Goal: Transaction & Acquisition: Download file/media

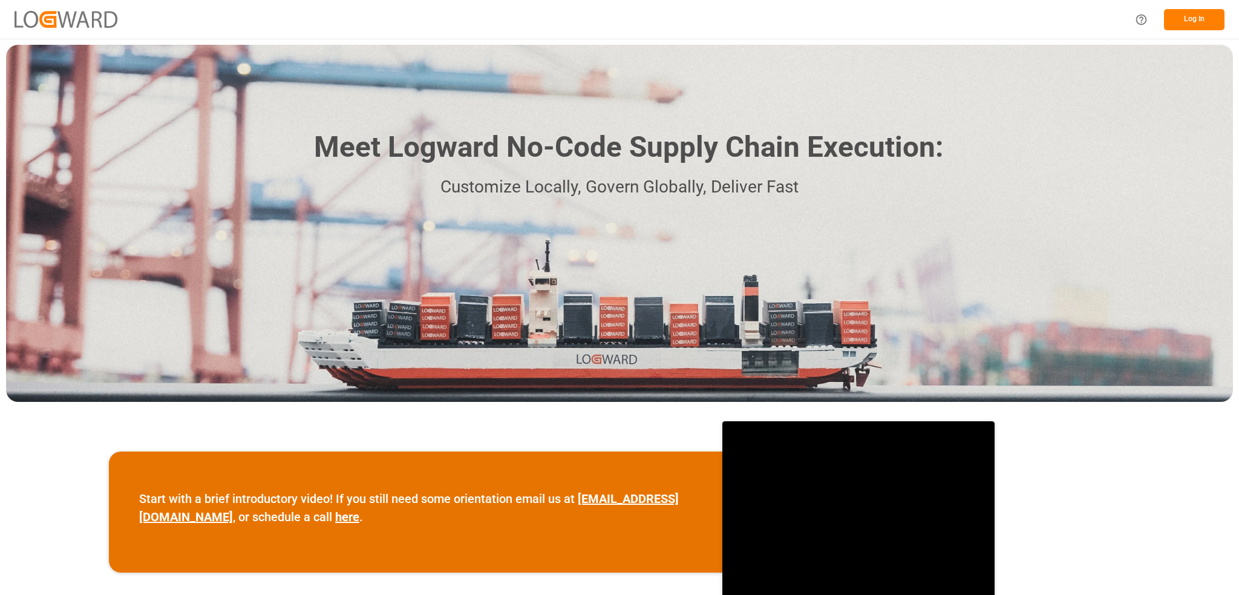
click at [1217, 15] on button "Log In" at bounding box center [1194, 19] width 61 height 21
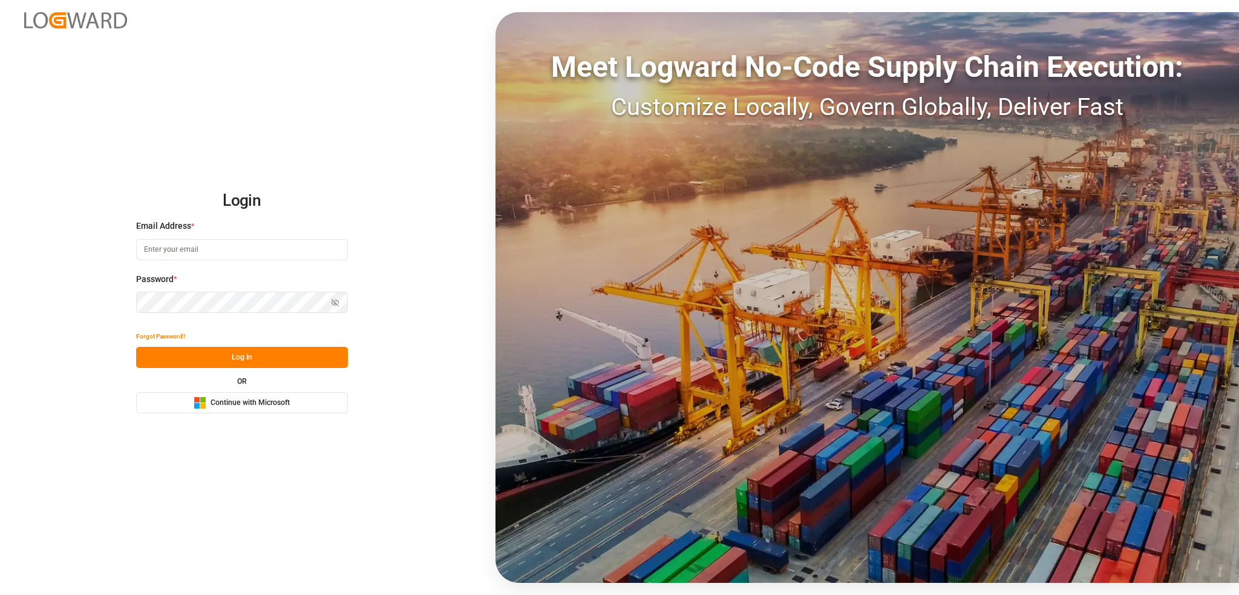
click at [272, 393] on button "Microsoft Logo Continue with Microsoft" at bounding box center [242, 402] width 212 height 21
click at [340, 406] on button "Microsoft Logo Continue with Microsoft" at bounding box center [242, 402] width 212 height 21
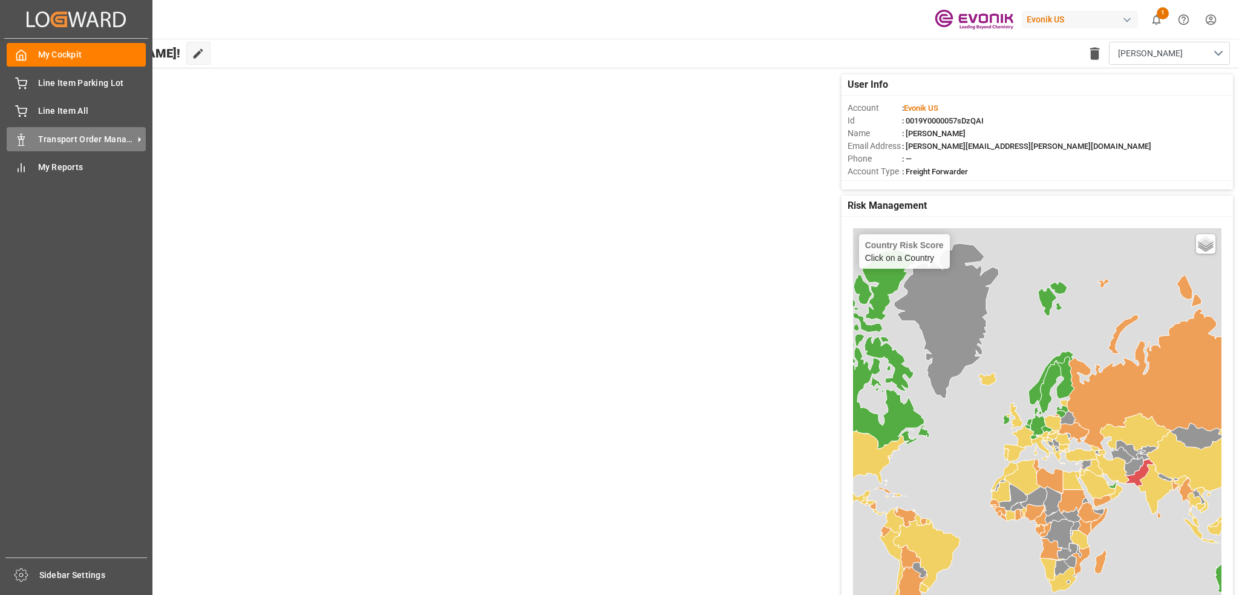
click at [55, 144] on span "Transport Order Management" at bounding box center [86, 139] width 96 height 13
click at [70, 148] on div "Transport Order Management Transport Order Management" at bounding box center [76, 139] width 139 height 24
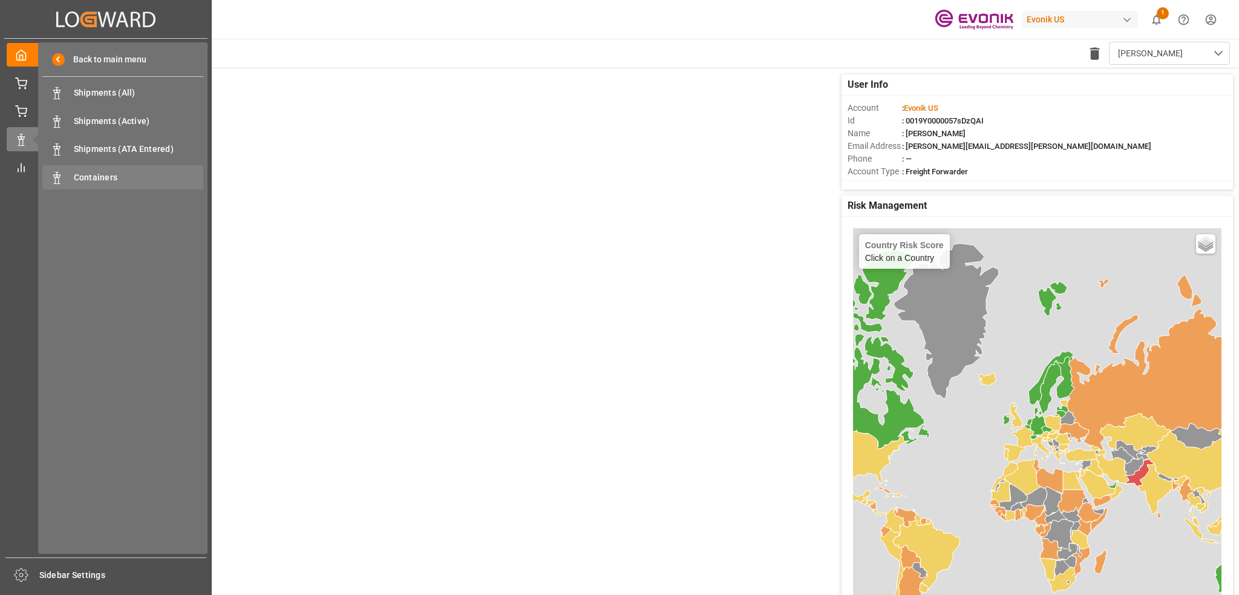
click at [114, 170] on div "Containers Containers" at bounding box center [122, 177] width 161 height 24
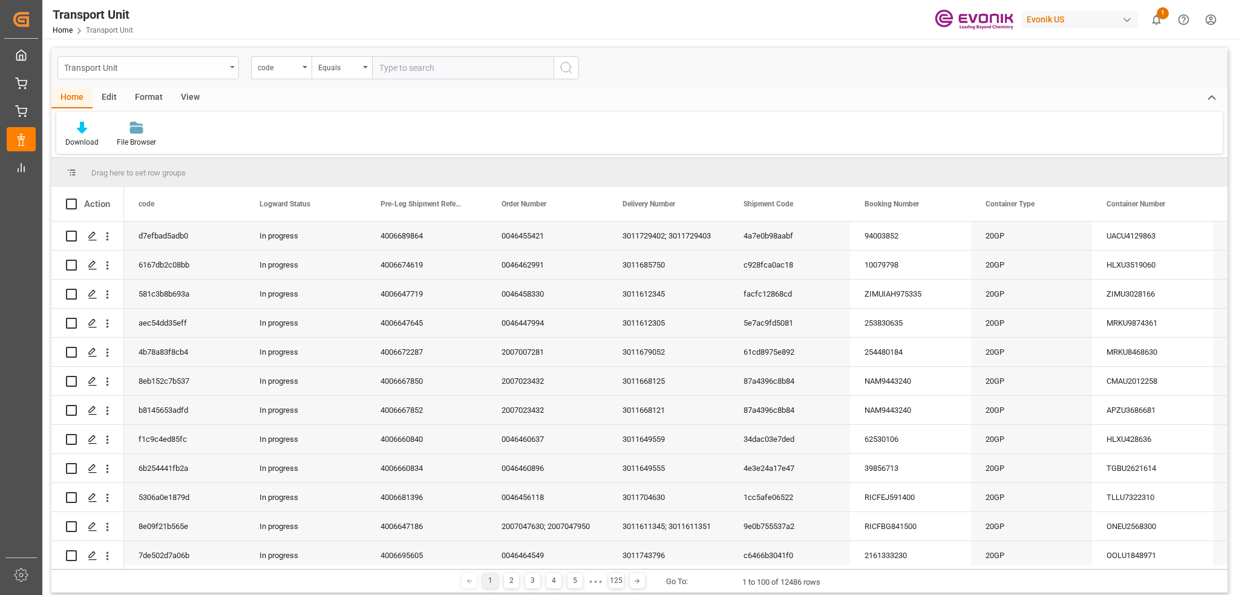
click at [225, 65] on div "Transport Unit" at bounding box center [145, 66] width 162 height 15
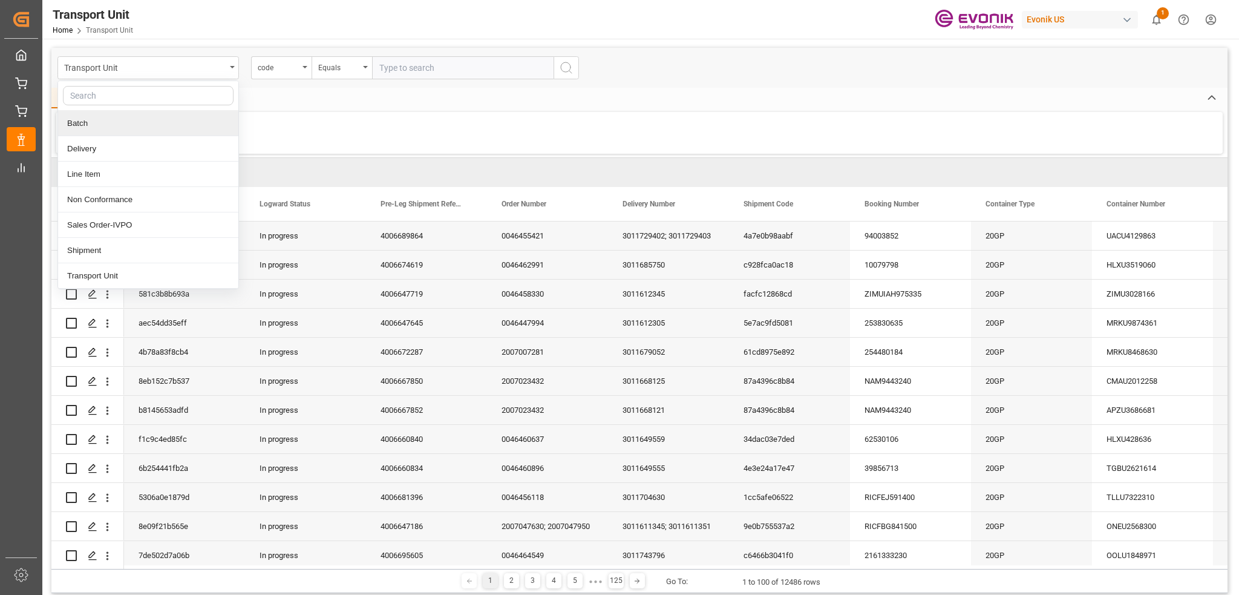
click at [307, 127] on div "Download File Browser" at bounding box center [639, 133] width 1167 height 42
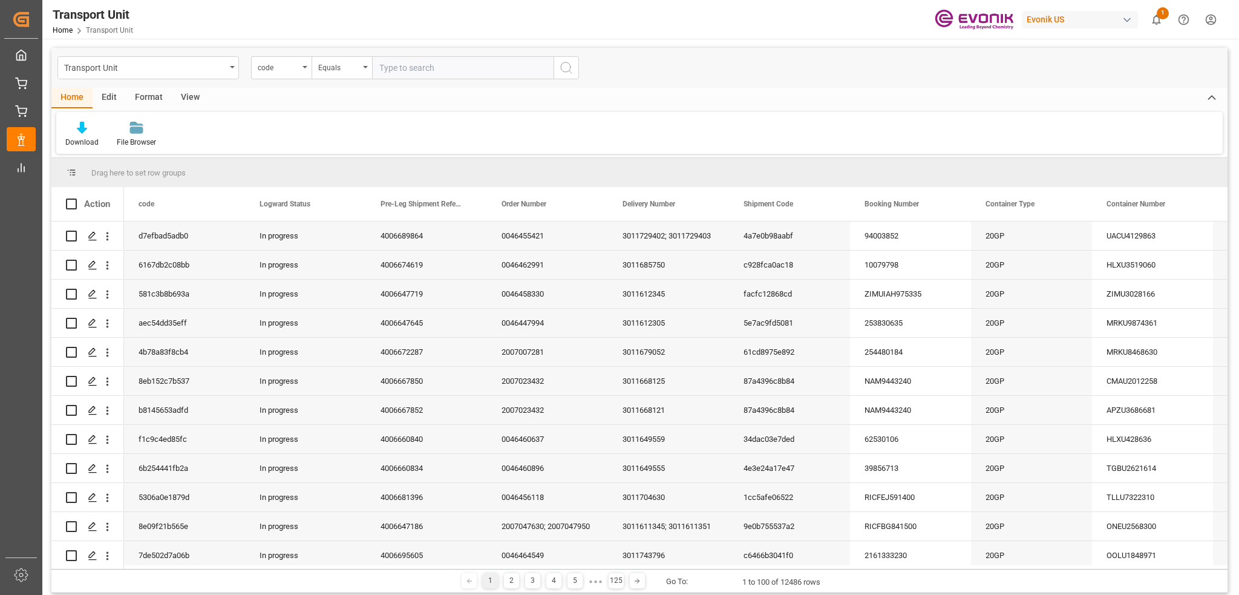
click at [110, 95] on div "Edit" at bounding box center [109, 98] width 33 height 21
click at [194, 94] on div "View" at bounding box center [190, 98] width 37 height 21
click at [75, 141] on div "Default" at bounding box center [77, 142] width 24 height 11
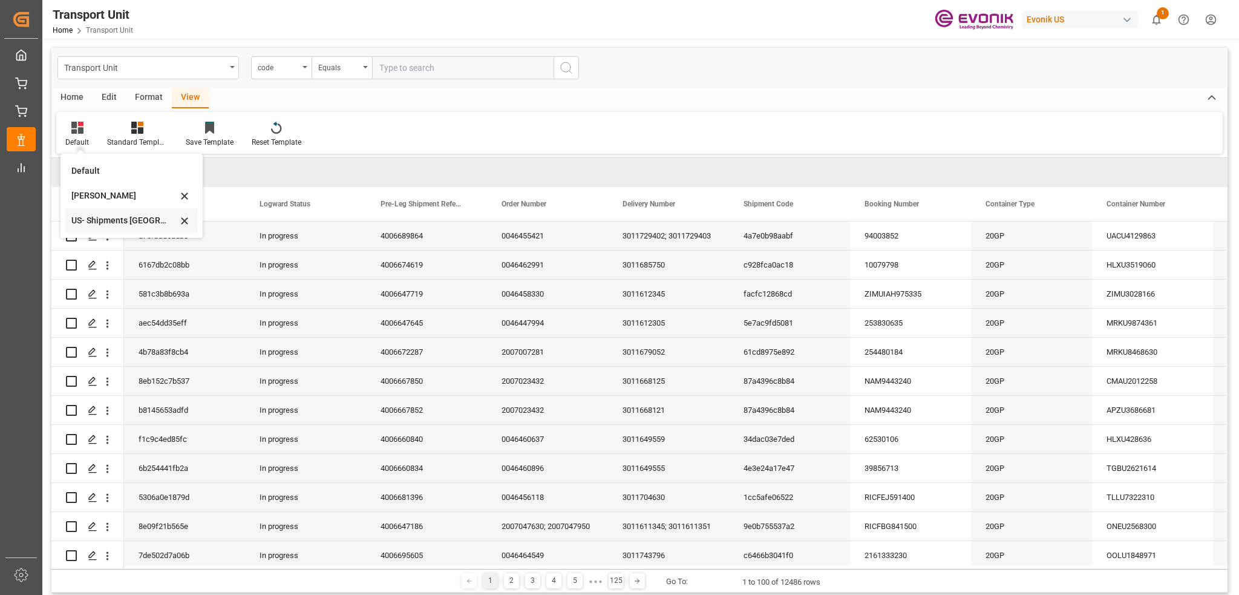
click at [119, 223] on div "US- Shipments [GEOGRAPHIC_DATA]" at bounding box center [124, 220] width 106 height 13
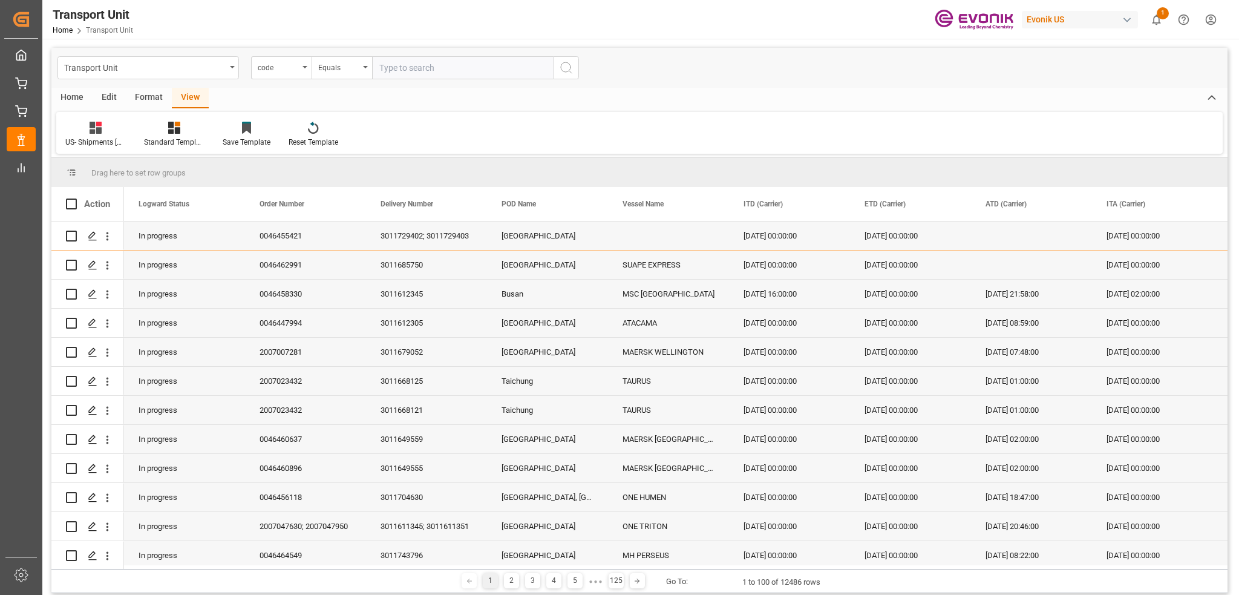
click at [413, 105] on div "Home Edit Format View" at bounding box center [639, 98] width 1177 height 21
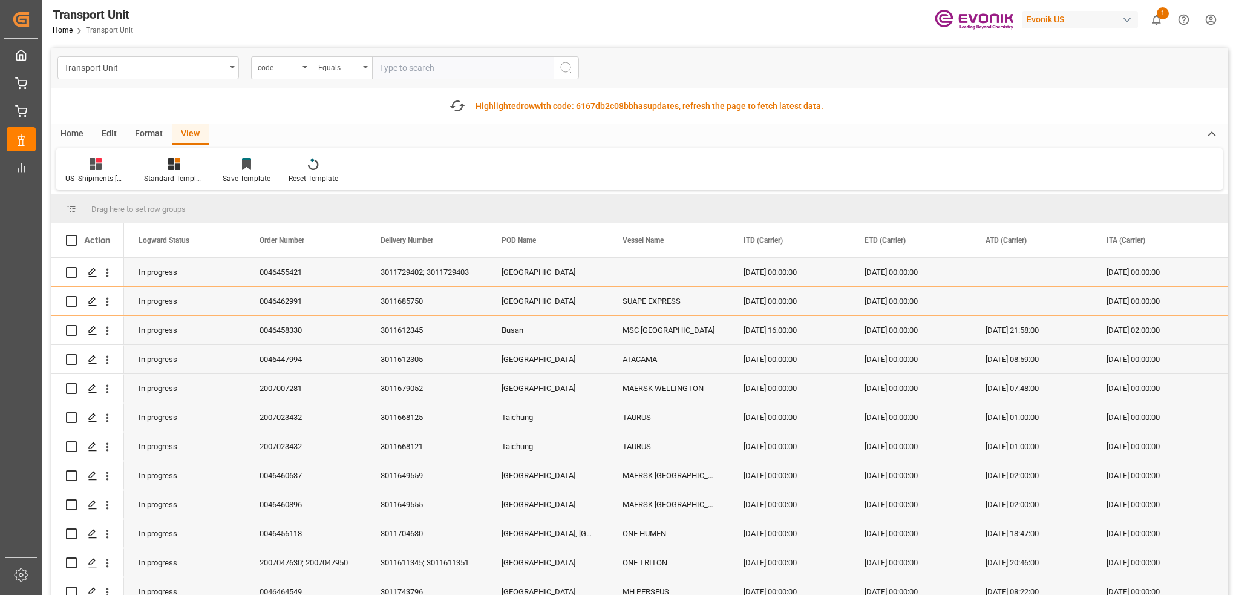
click at [278, 199] on div "Drag here to set row groups" at bounding box center [639, 208] width 1177 height 29
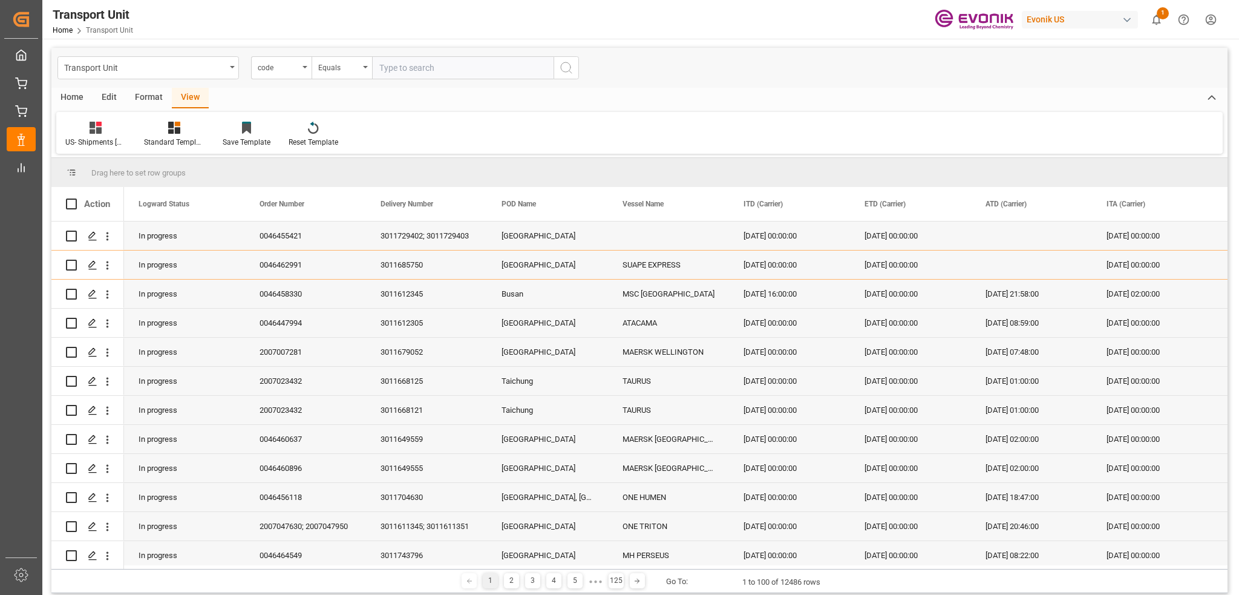
drag, startPoint x: 351, startPoint y: 239, endPoint x: 151, endPoint y: 239, distance: 199.7
click at [151, 239] on div "Action Logward Status Order Number Delivery Number" at bounding box center [639, 378] width 1177 height 382
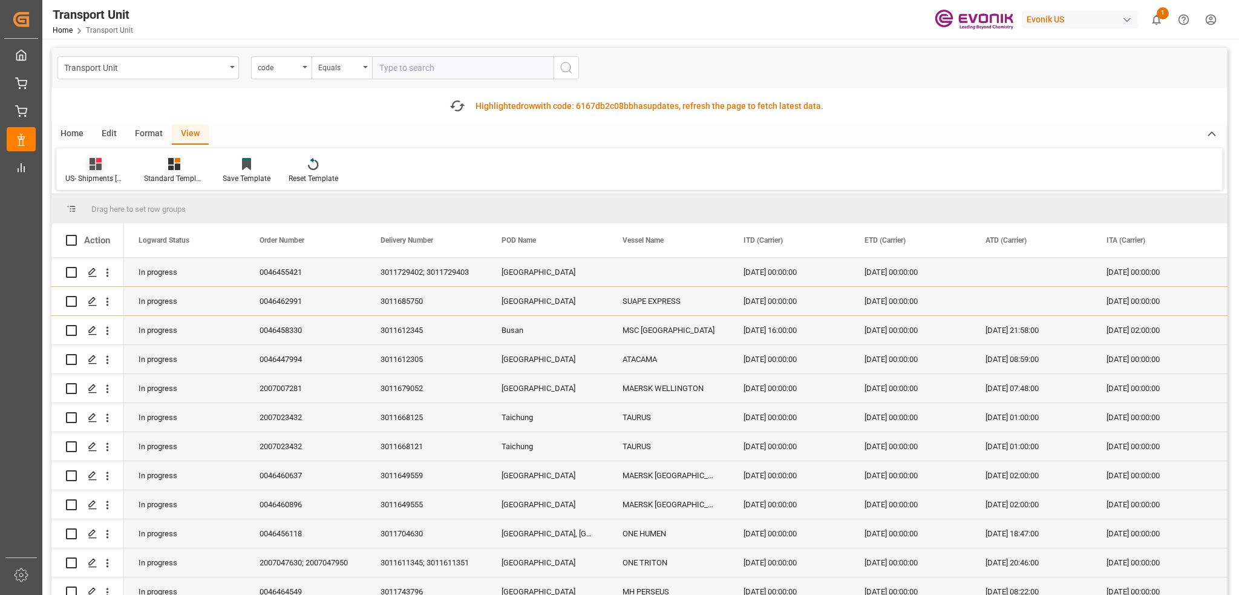
click at [111, 182] on div "US- Shipments [GEOGRAPHIC_DATA]" at bounding box center [95, 178] width 61 height 11
click at [110, 223] on div "[PERSON_NAME]" at bounding box center [135, 232] width 133 height 25
drag, startPoint x: 348, startPoint y: 244, endPoint x: 226, endPoint y: 237, distance: 122.4
click at [341, 237] on span at bounding box center [346, 240] width 11 height 11
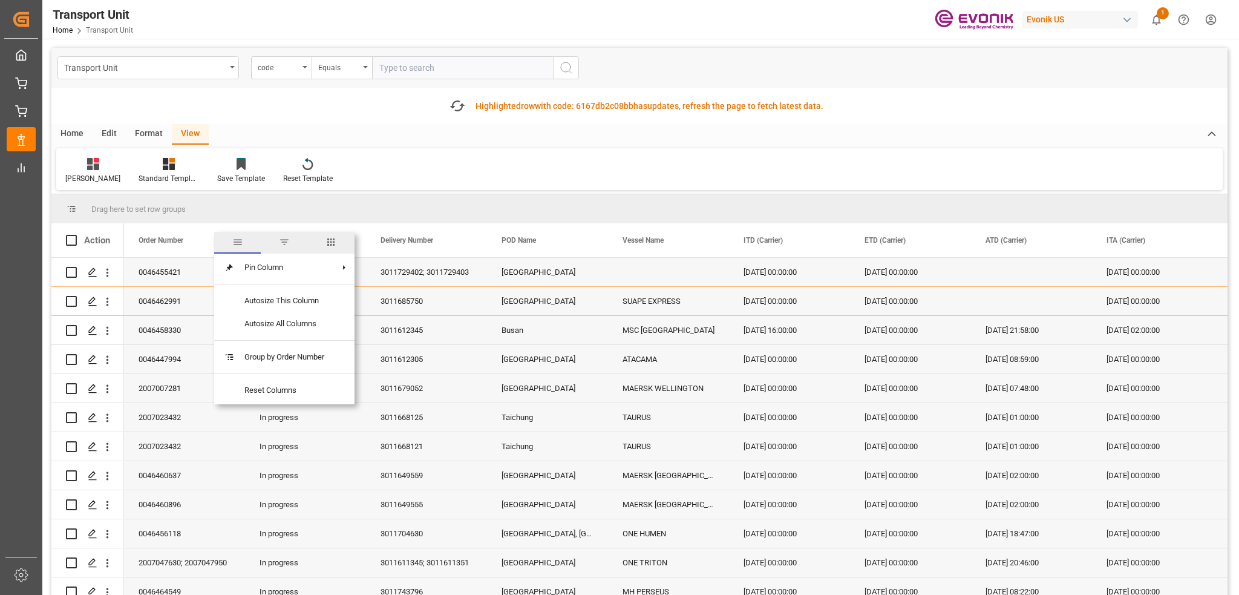
click at [501, 135] on div "Home Edit Format View" at bounding box center [639, 134] width 1177 height 21
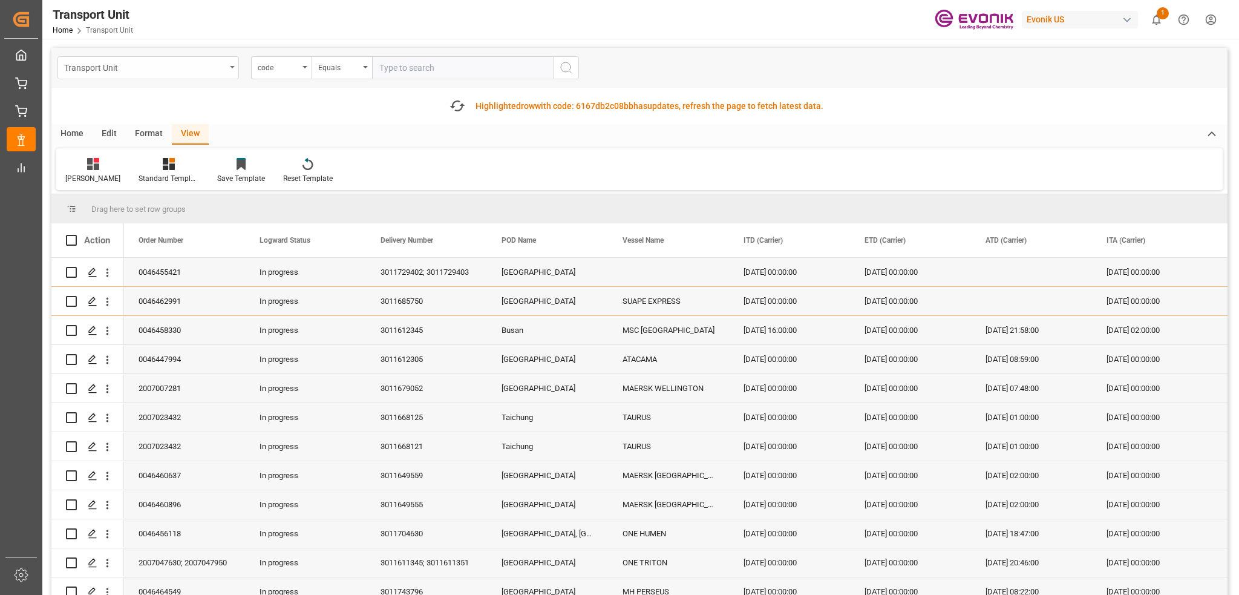
click at [149, 70] on div "Transport Unit" at bounding box center [145, 66] width 162 height 15
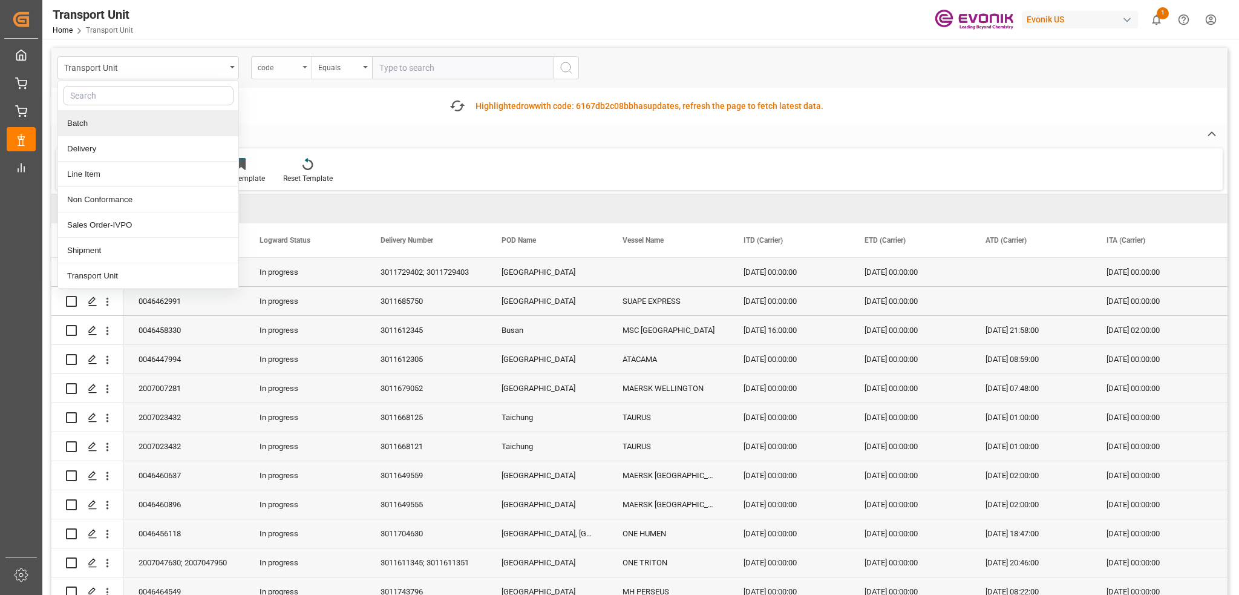
click at [272, 68] on div "code" at bounding box center [278, 66] width 41 height 14
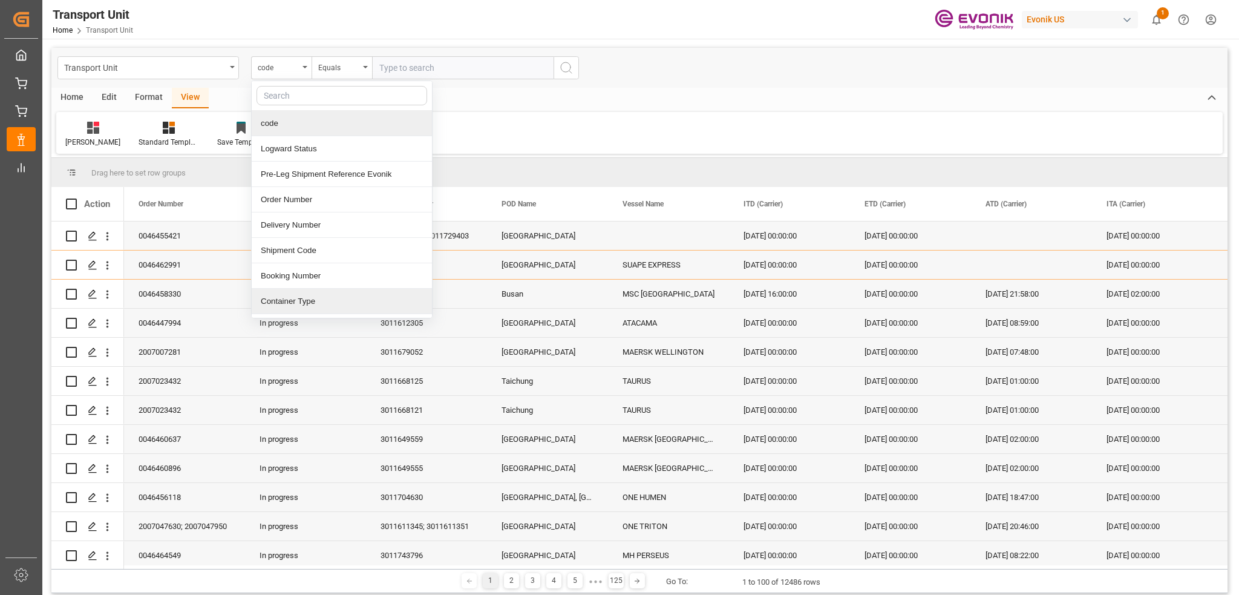
click at [333, 303] on div "Container Type" at bounding box center [342, 301] width 180 height 25
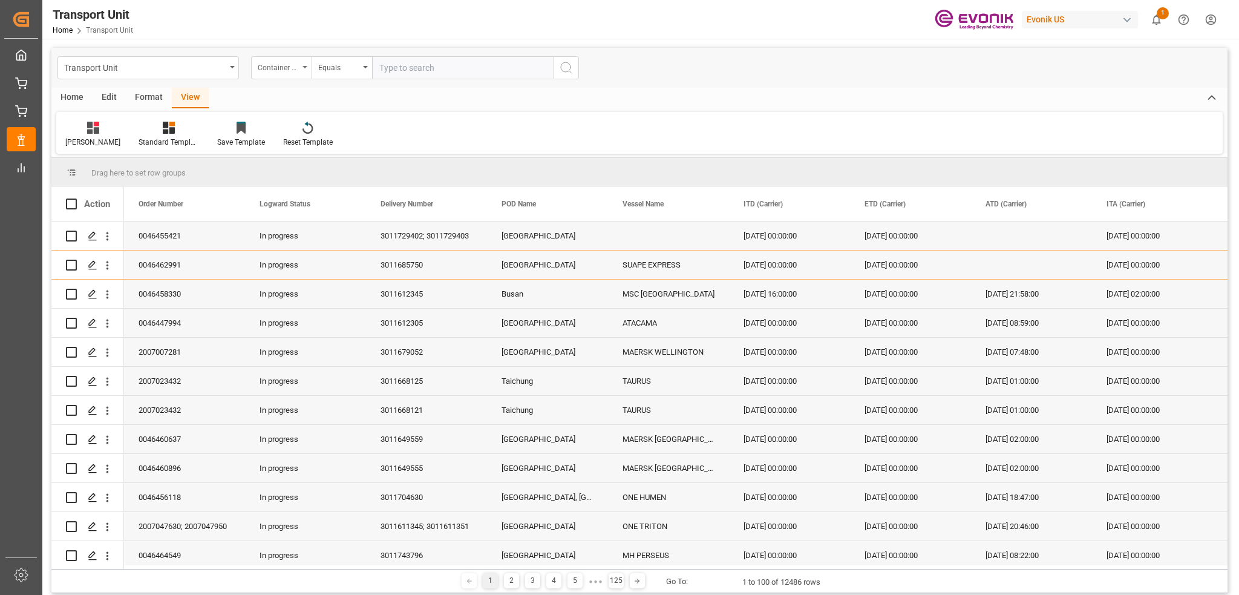
click at [274, 67] on div "Container Type" at bounding box center [278, 66] width 41 height 14
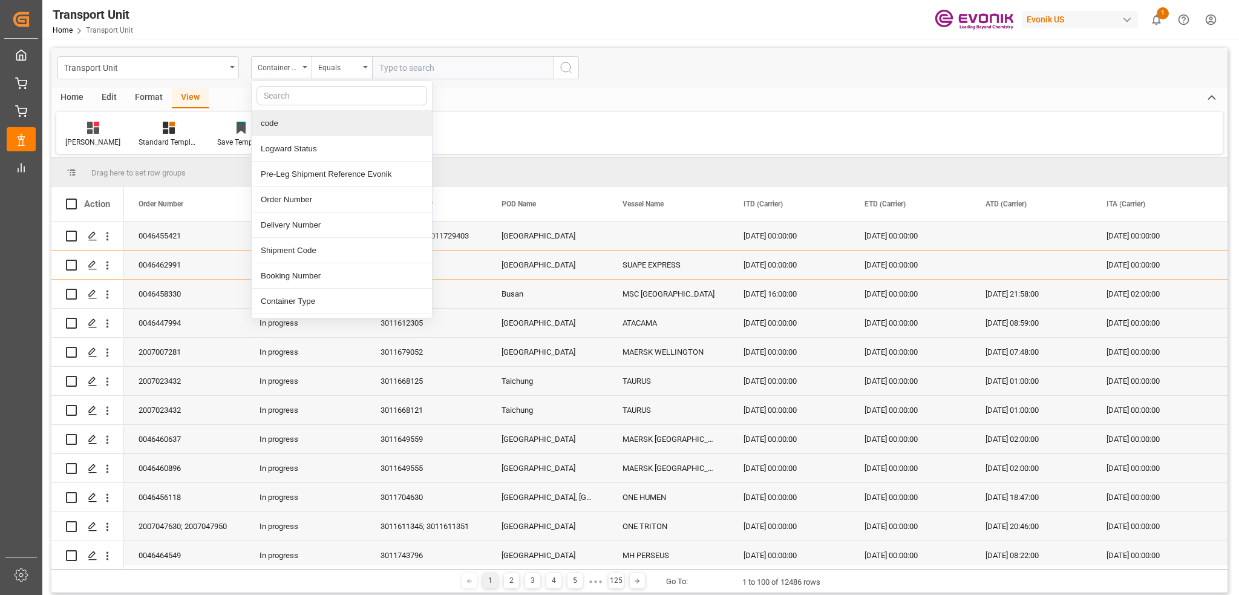
click at [295, 96] on input "text" at bounding box center [342, 95] width 171 height 19
type input "p"
type input "pod"
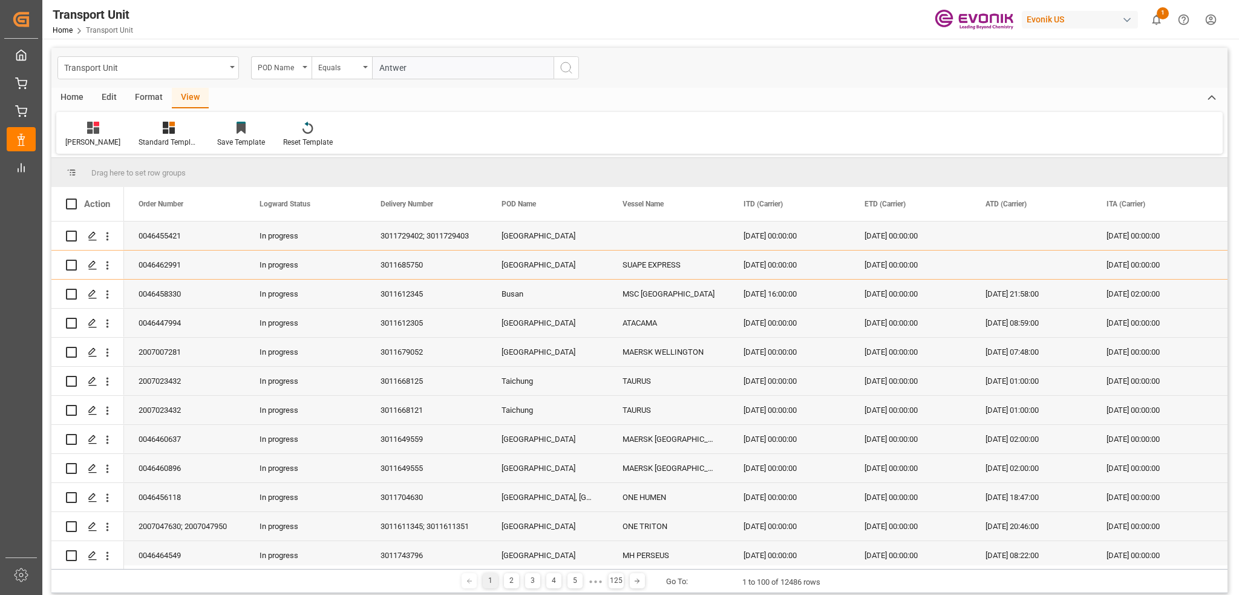
type input "[GEOGRAPHIC_DATA]"
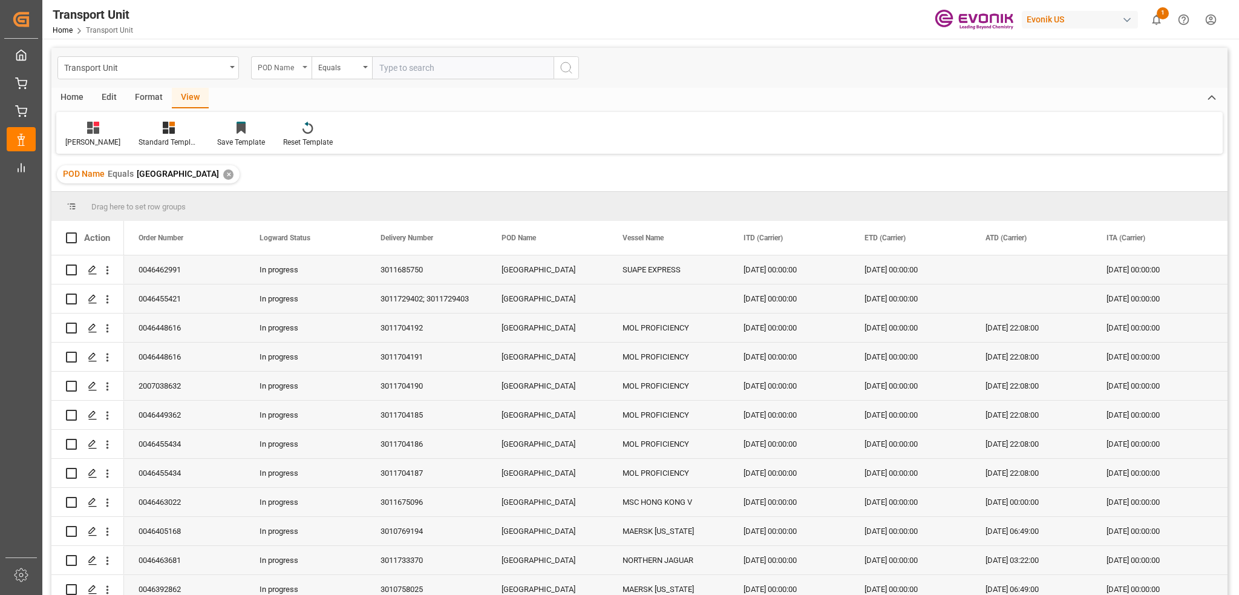
click at [300, 70] on div "POD Name" at bounding box center [281, 67] width 61 height 23
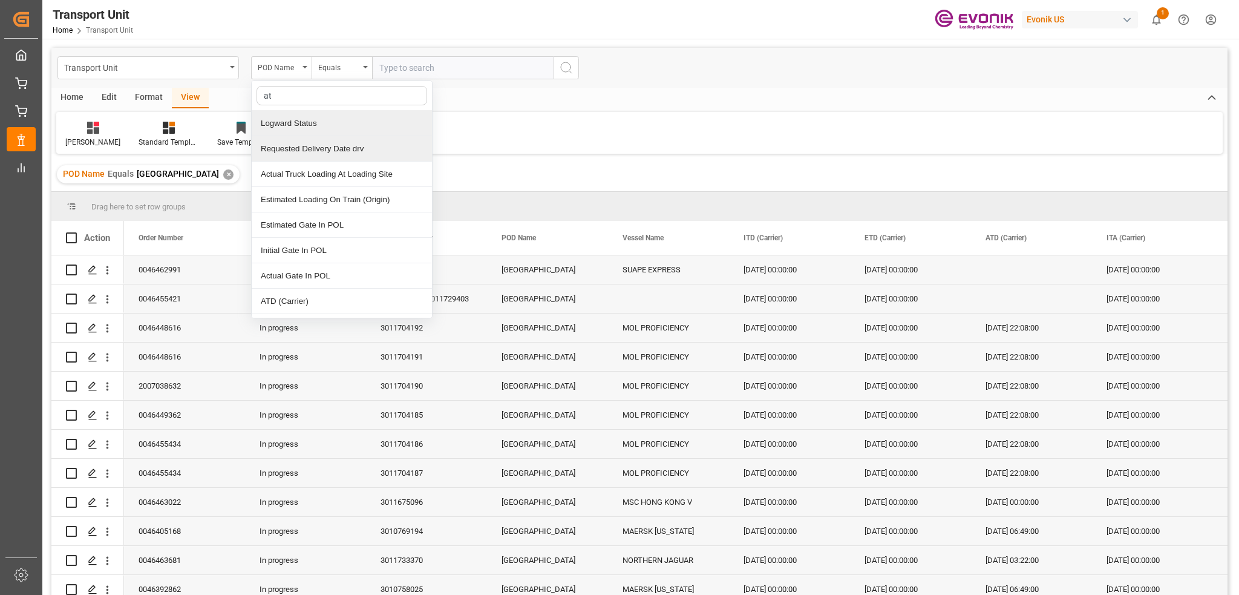
type input "a"
type input "eta"
click at [337, 132] on div "ETA (Carrier)" at bounding box center [342, 123] width 180 height 25
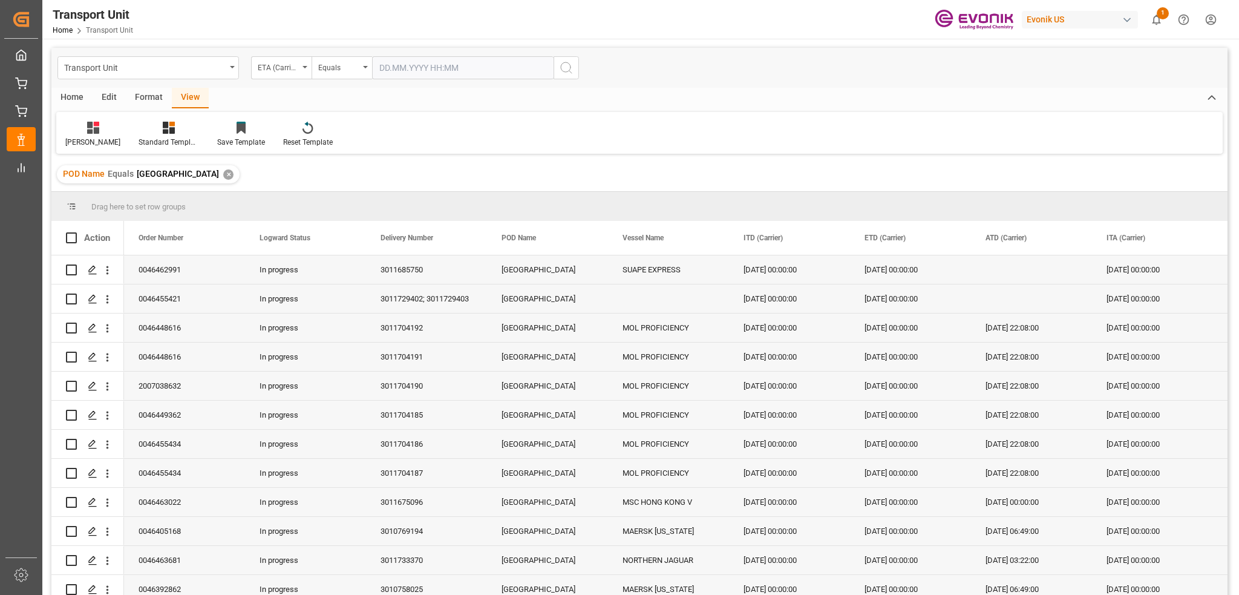
click at [341, 55] on div "Transport Unit ETA (Carrier) Equals" at bounding box center [639, 68] width 1177 height 40
click at [344, 70] on div "Equals" at bounding box center [338, 66] width 41 height 14
click at [390, 212] on div "In range" at bounding box center [402, 224] width 180 height 25
click at [348, 70] on div "In range" at bounding box center [338, 66] width 41 height 14
click at [380, 202] on div "Greater than" at bounding box center [402, 199] width 180 height 25
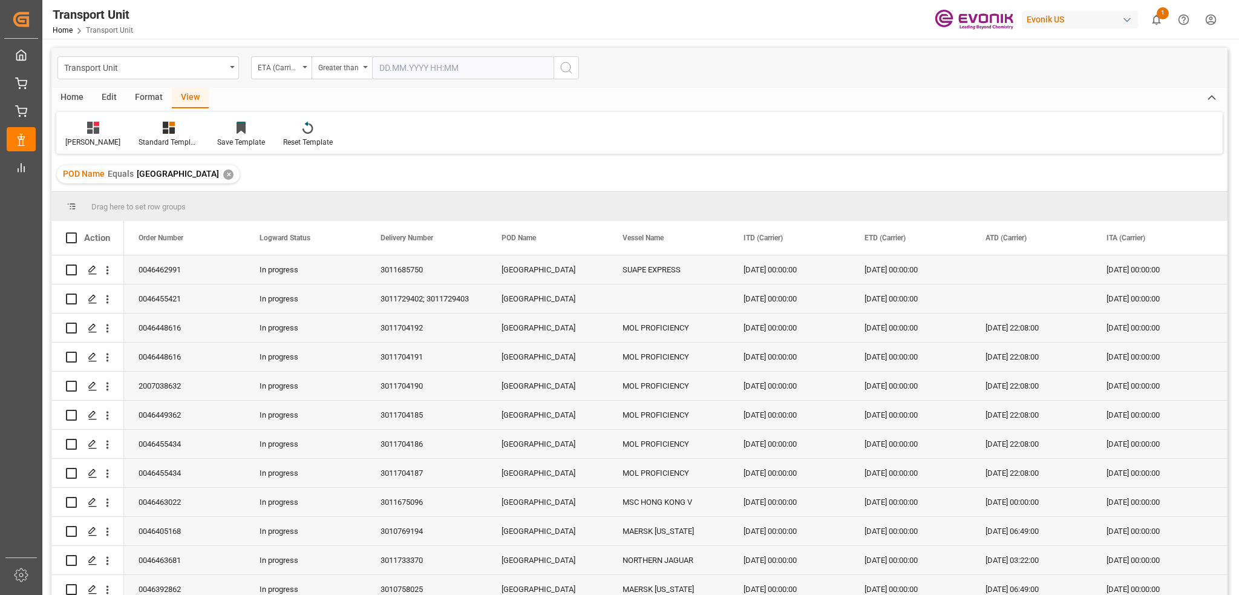
click at [402, 77] on input "text" at bounding box center [463, 67] width 182 height 23
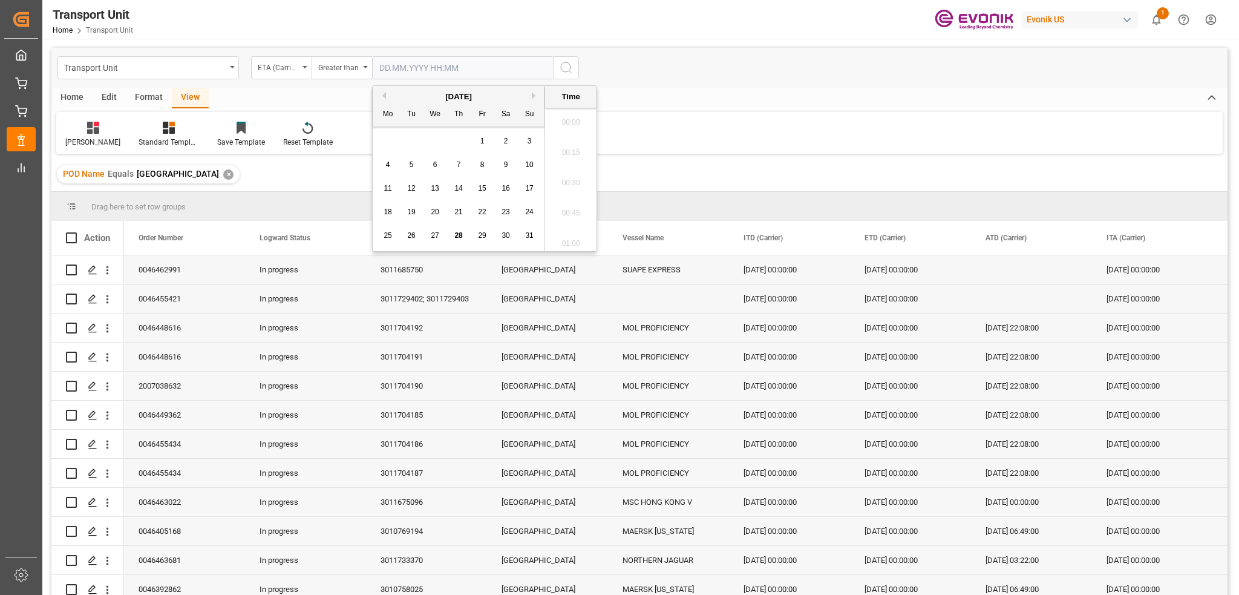
scroll to position [1547, 0]
type input "[DATE] 00:00"
click at [566, 70] on icon "search button" at bounding box center [566, 68] width 15 height 15
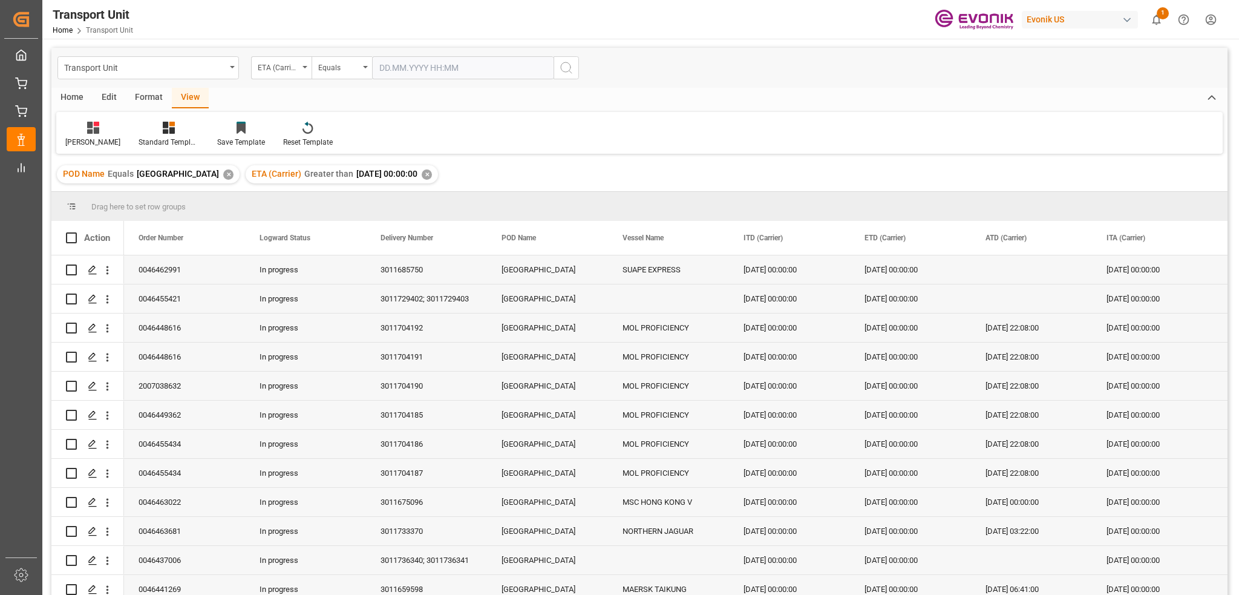
click at [88, 97] on div "Home" at bounding box center [71, 98] width 41 height 21
click at [92, 128] on div at bounding box center [81, 127] width 33 height 13
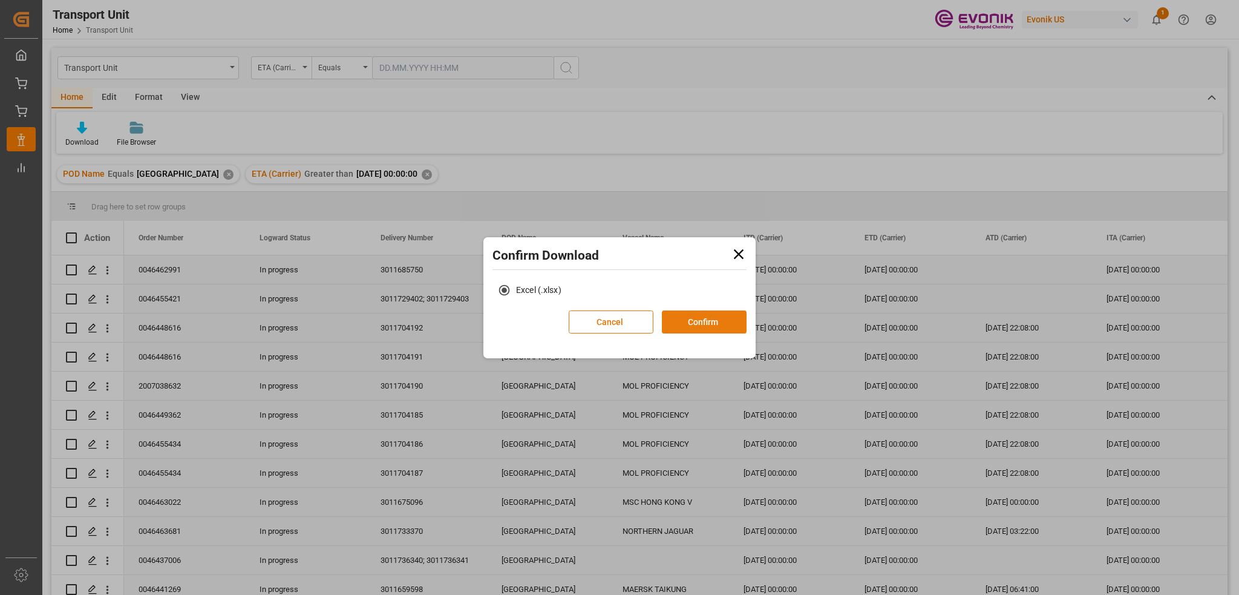
click at [715, 321] on button "Confirm" at bounding box center [704, 321] width 85 height 23
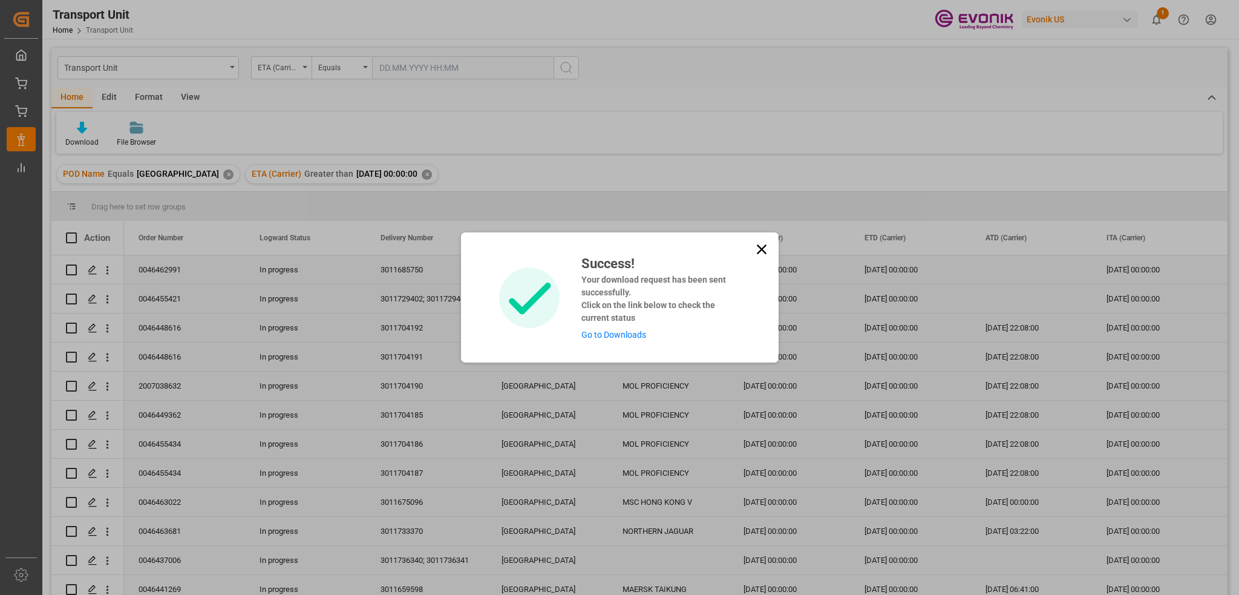
click at [606, 337] on link "Go to Downloads" at bounding box center [614, 335] width 65 height 10
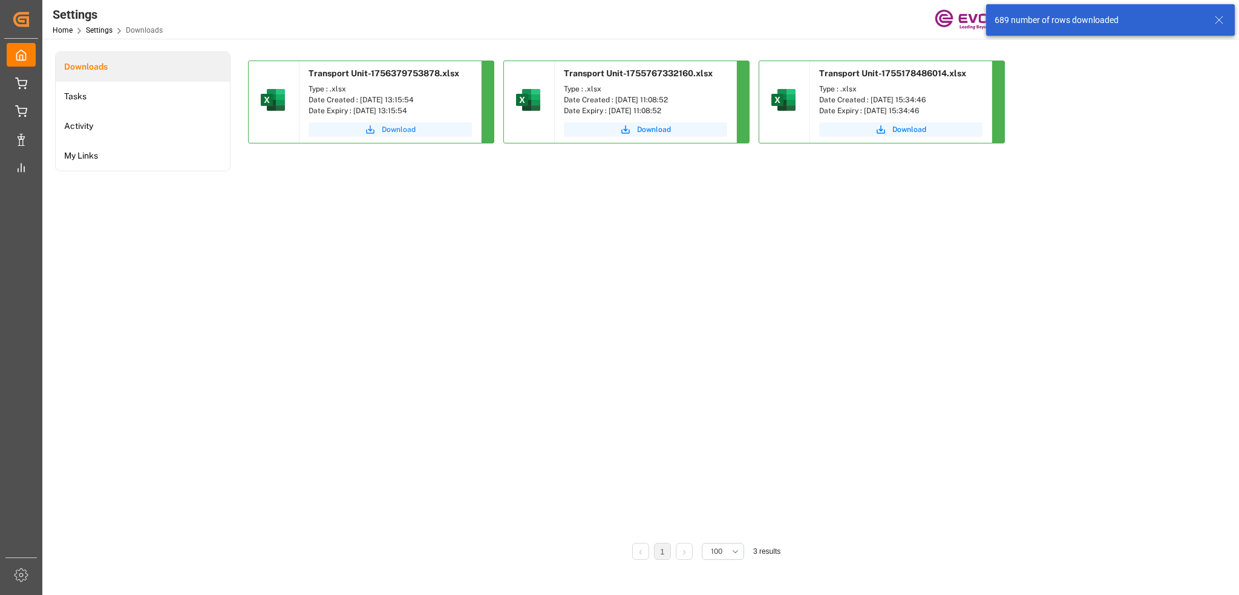
click at [399, 125] on span "Download" at bounding box center [399, 129] width 34 height 11
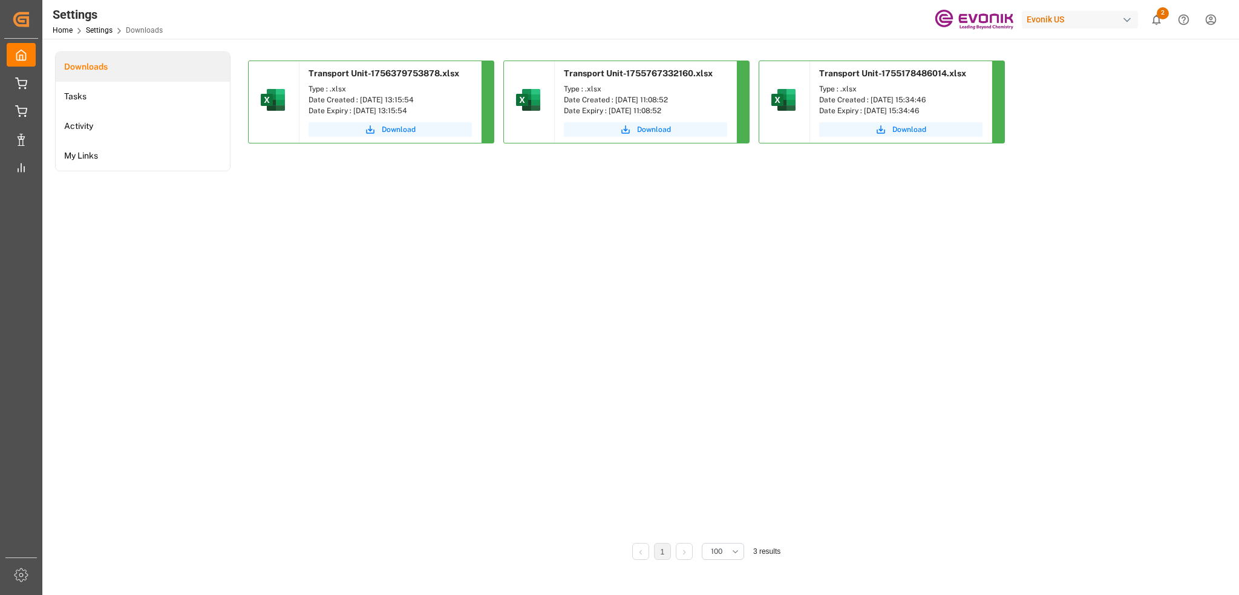
click at [818, 272] on div "Transport Unit-1756379753878.xlsx Type : .xlsx Date Created : [DATE] 13:15:54 D…" at bounding box center [706, 298] width 917 height 474
